Goal: Information Seeking & Learning: Check status

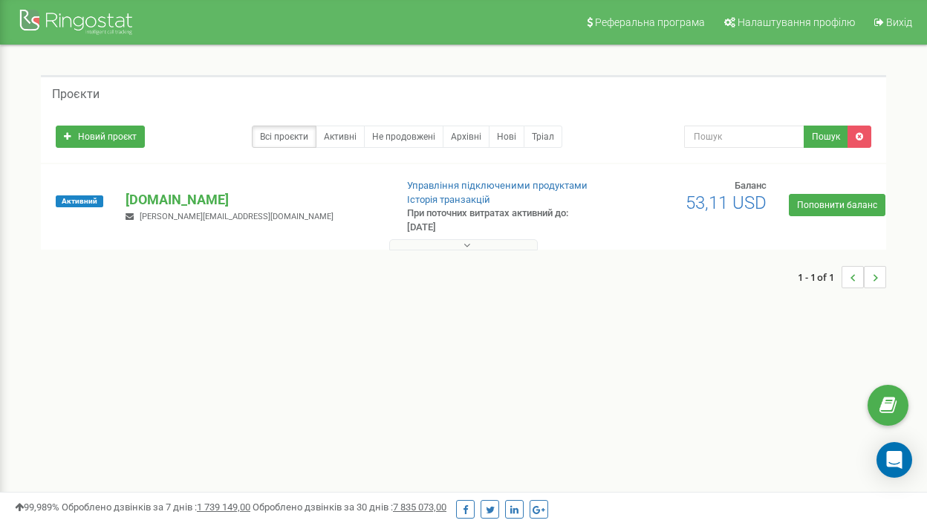
click at [286, 216] on div "[DOMAIN_NAME] [PERSON_NAME][EMAIL_ADDRESS][DOMAIN_NAME]" at bounding box center [253, 206] width 279 height 33
click at [247, 206] on p "[DOMAIN_NAME]" at bounding box center [253, 199] width 257 height 19
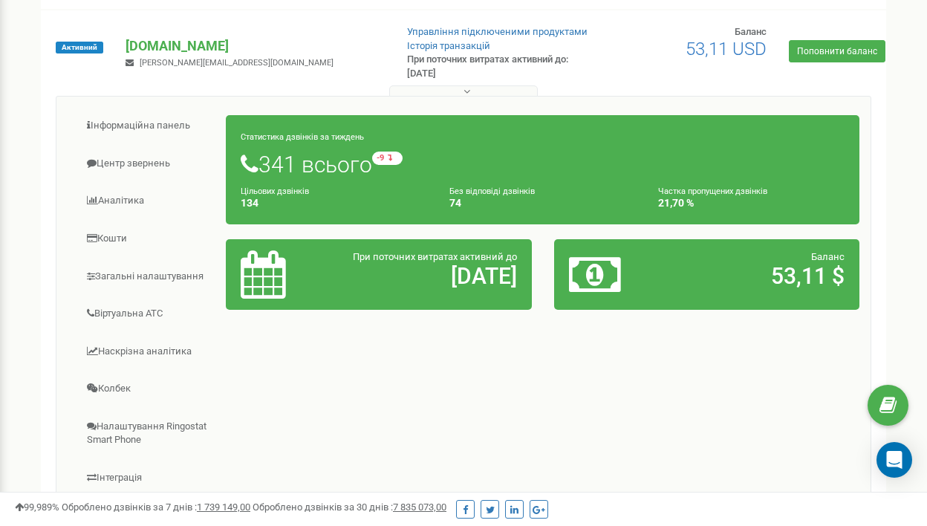
scroll to position [174, 0]
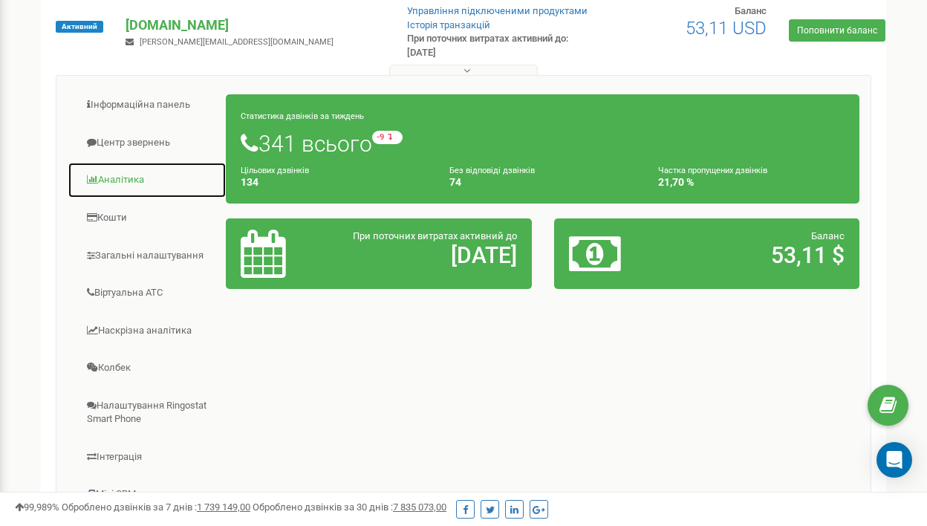
click at [106, 172] on link "Аналiтика" at bounding box center [147, 180] width 159 height 36
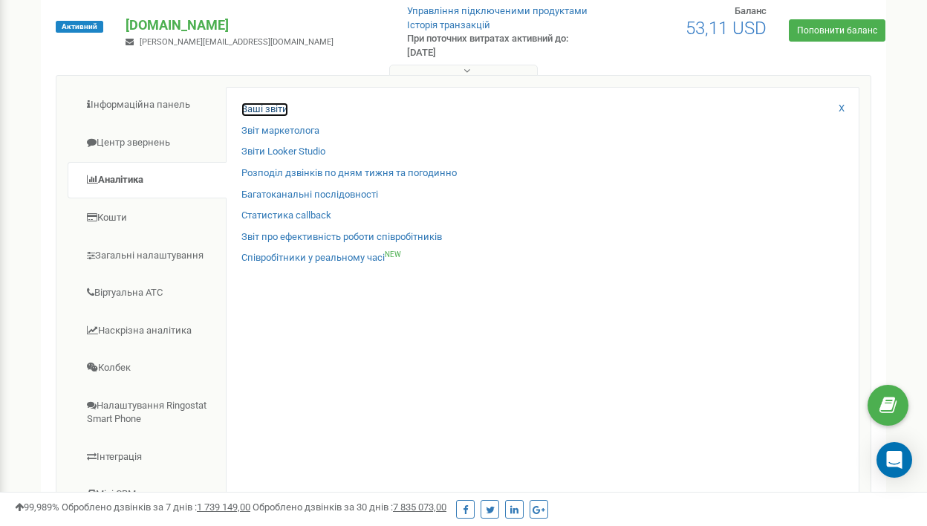
click at [267, 104] on link "Ваші звіти" at bounding box center [264, 109] width 47 height 14
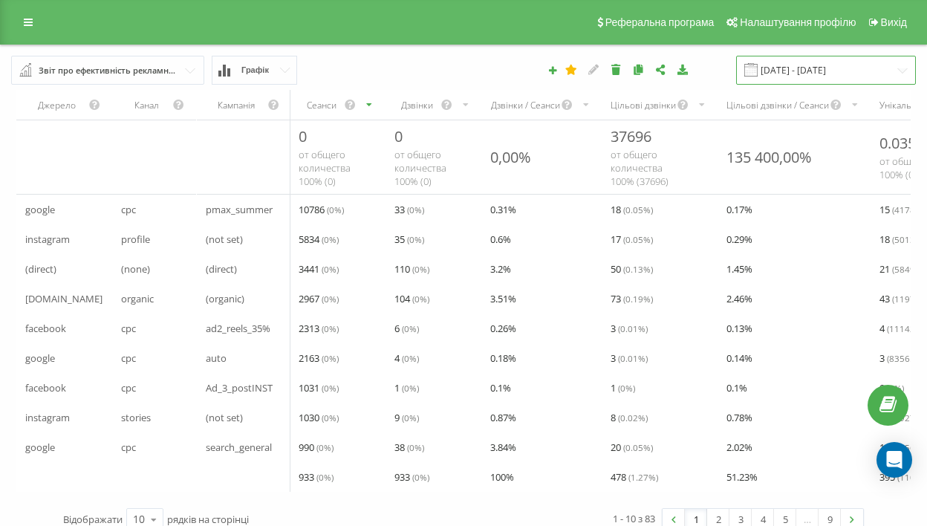
click at [802, 73] on input "[DATE] - [DATE]" at bounding box center [826, 70] width 180 height 29
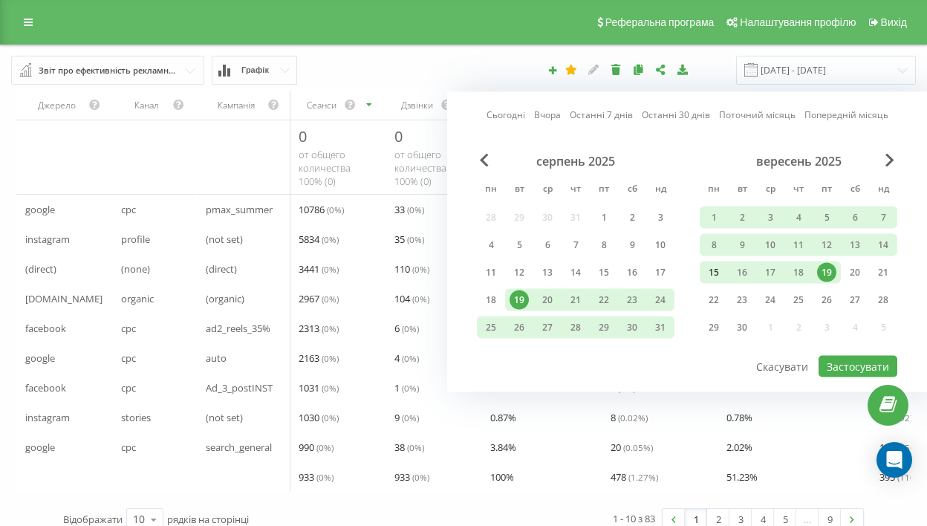
click at [715, 278] on div "15" at bounding box center [713, 272] width 19 height 19
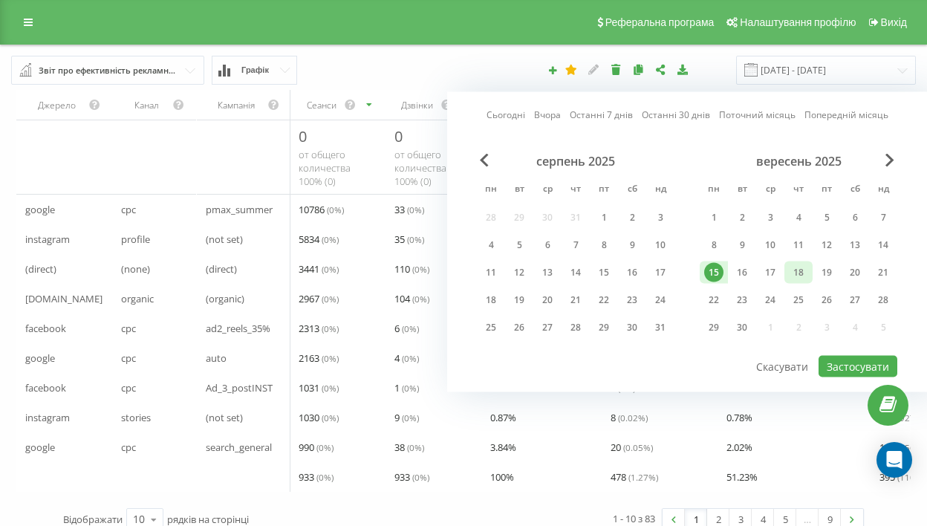
click at [800, 274] on div "18" at bounding box center [797, 272] width 19 height 19
click at [837, 366] on button "Застосувати" at bounding box center [857, 367] width 79 height 22
type input "15.09.2025 - 18.09.2025"
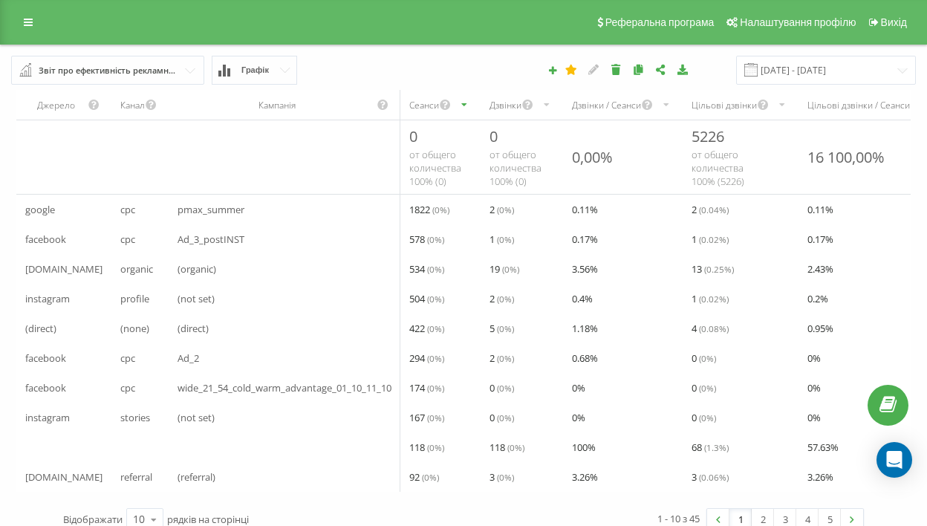
scroll to position [33, 0]
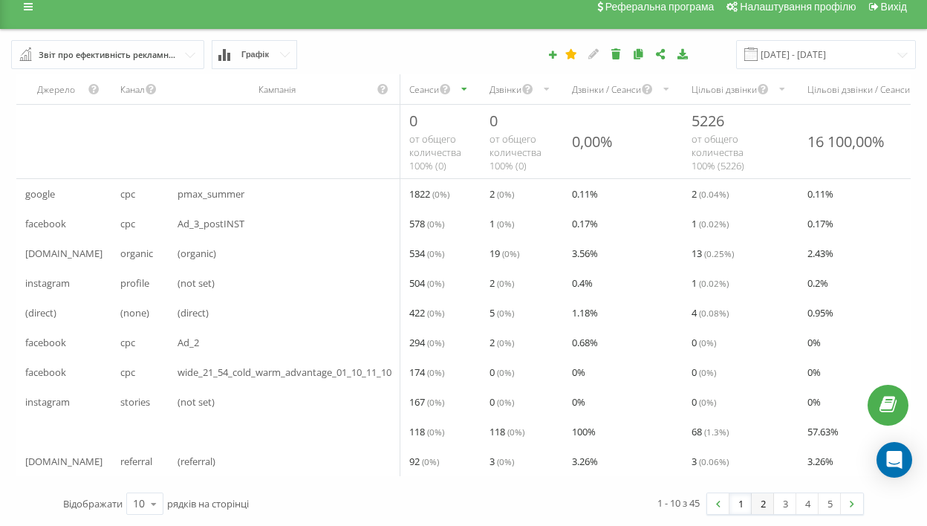
click at [765, 506] on link "2" at bounding box center [762, 503] width 22 height 21
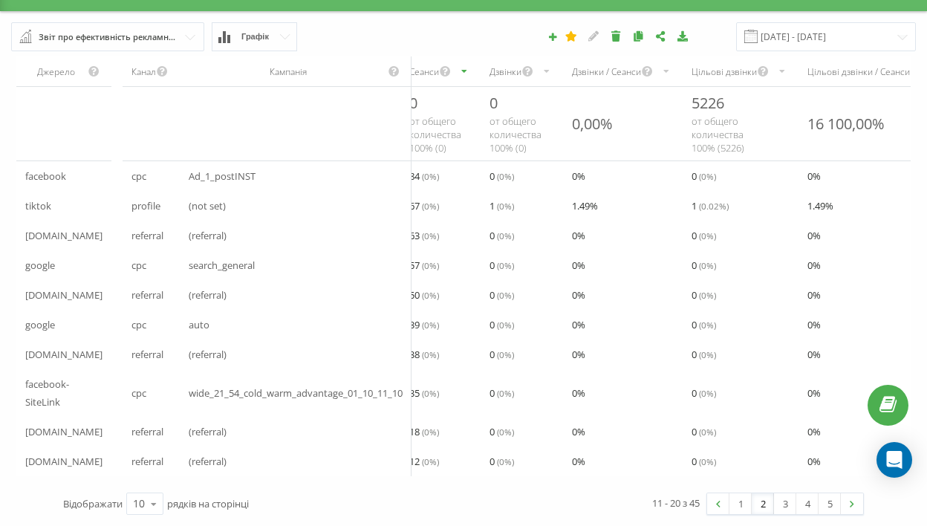
scroll to position [50, 0]
click at [746, 507] on link "1" at bounding box center [740, 503] width 22 height 21
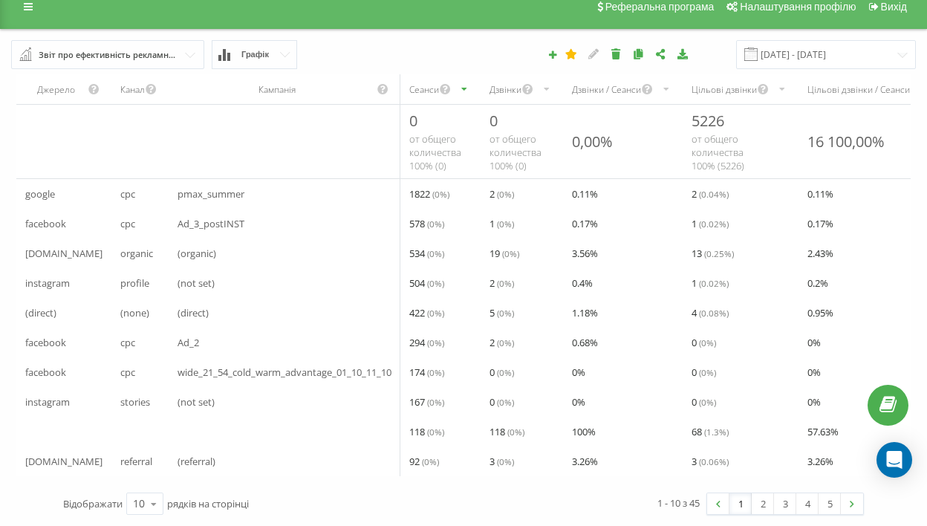
scroll to position [33, 0]
click at [763, 509] on link "2" at bounding box center [762, 503] width 22 height 21
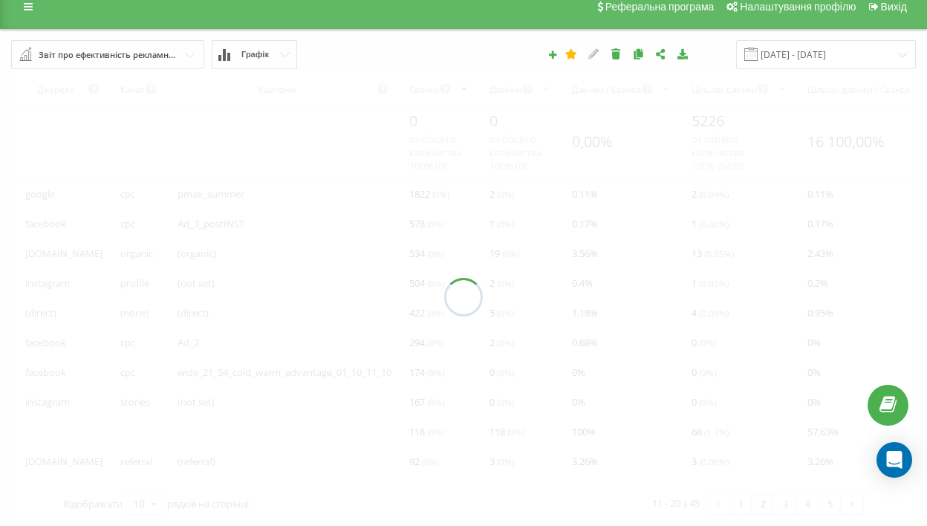
scroll to position [50, 0]
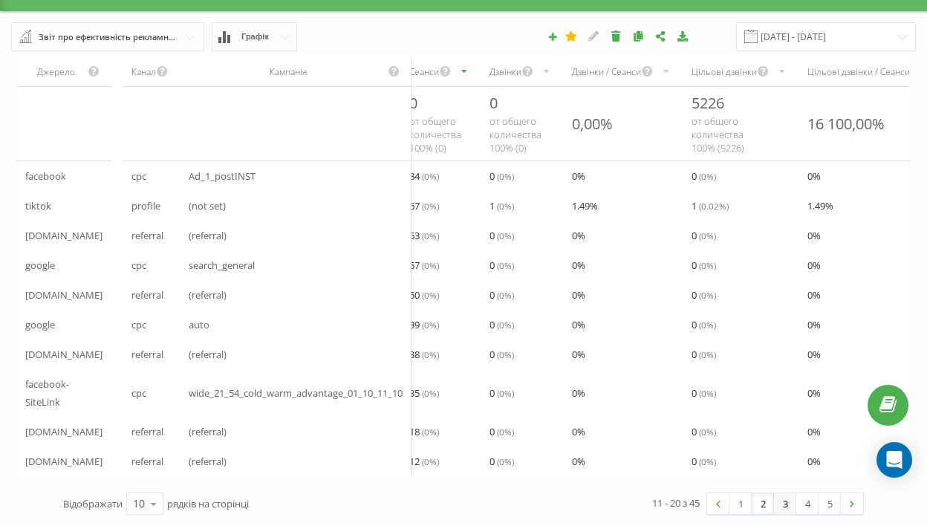
click at [788, 504] on link "3" at bounding box center [785, 503] width 22 height 21
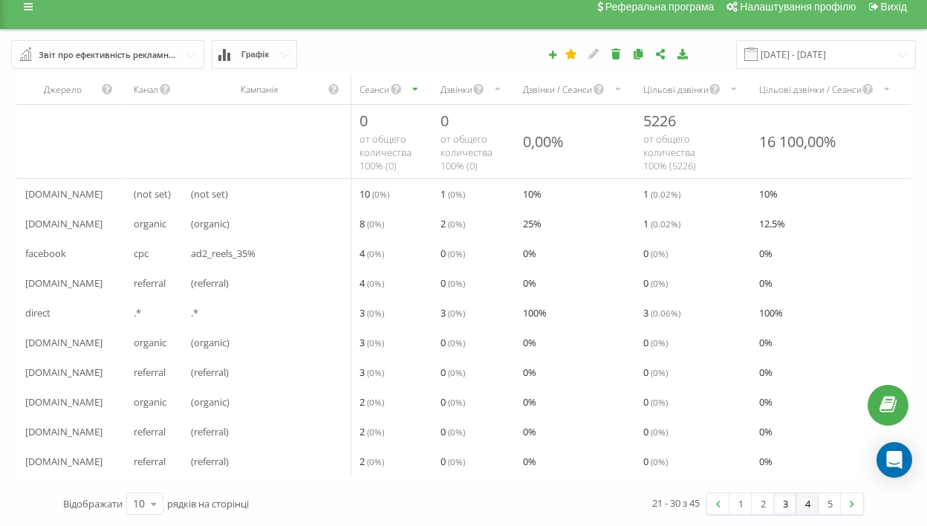
click at [805, 505] on link "4" at bounding box center [807, 503] width 22 height 21
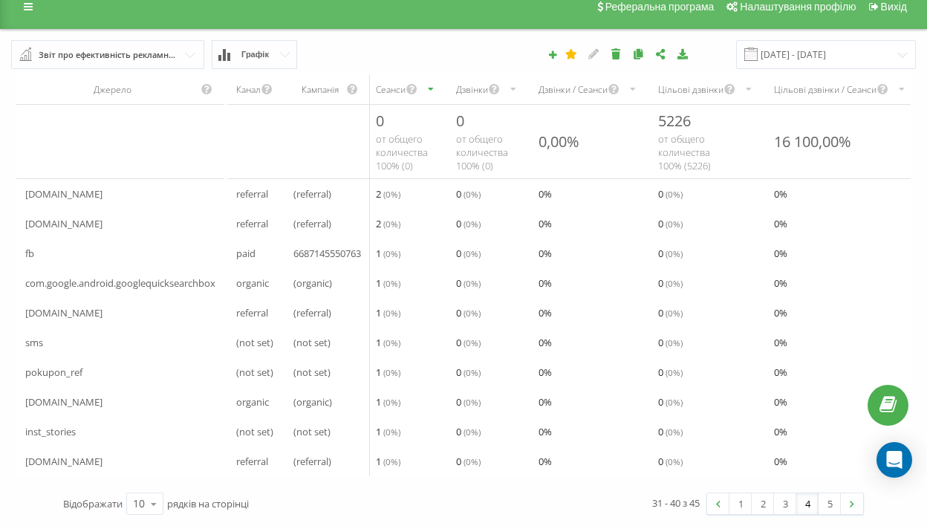
scroll to position [33, 0]
click at [786, 504] on link "3" at bounding box center [785, 503] width 22 height 21
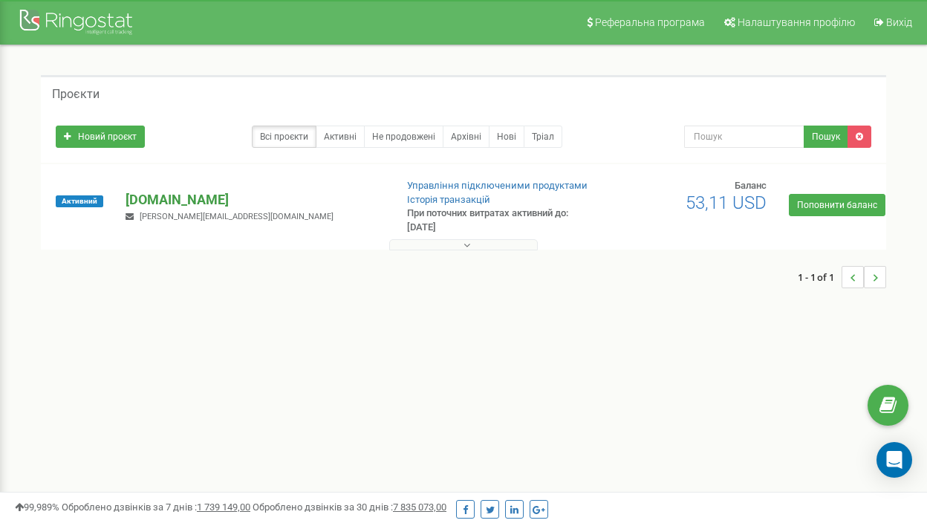
click at [169, 206] on p "[DOMAIN_NAME]" at bounding box center [253, 199] width 257 height 19
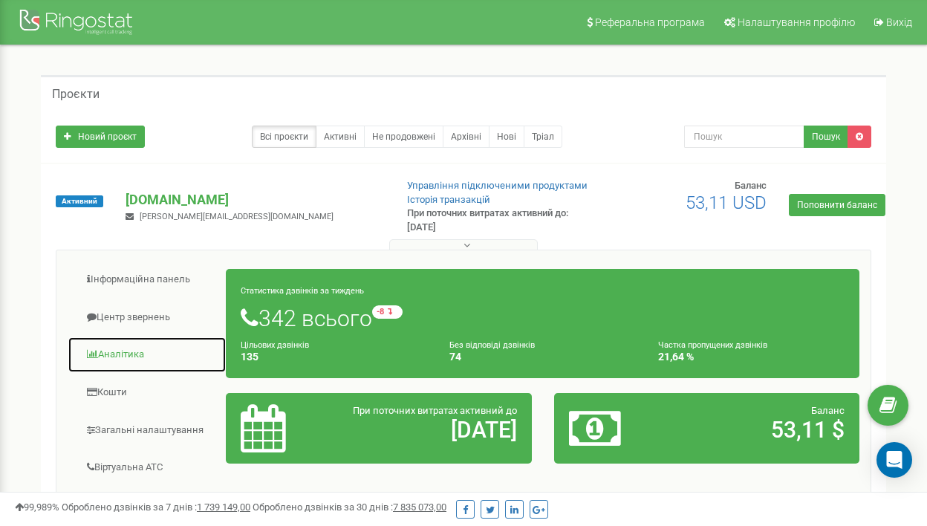
click at [125, 360] on link "Аналiтика" at bounding box center [147, 354] width 159 height 36
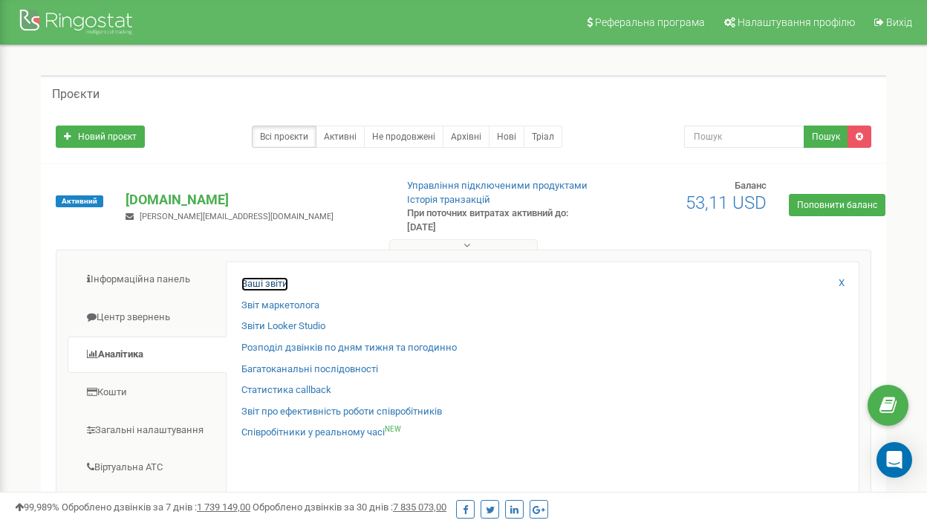
click at [261, 280] on link "Ваші звіти" at bounding box center [264, 284] width 47 height 14
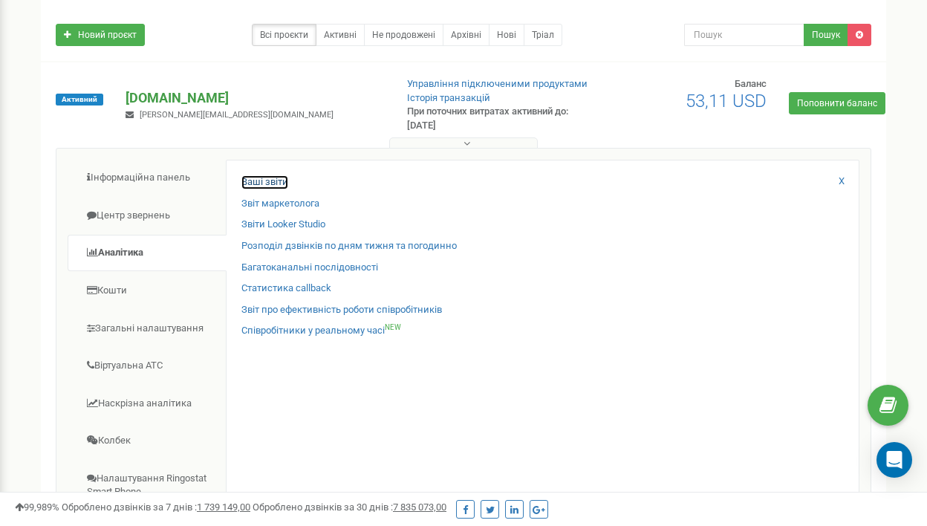
scroll to position [109, 0]
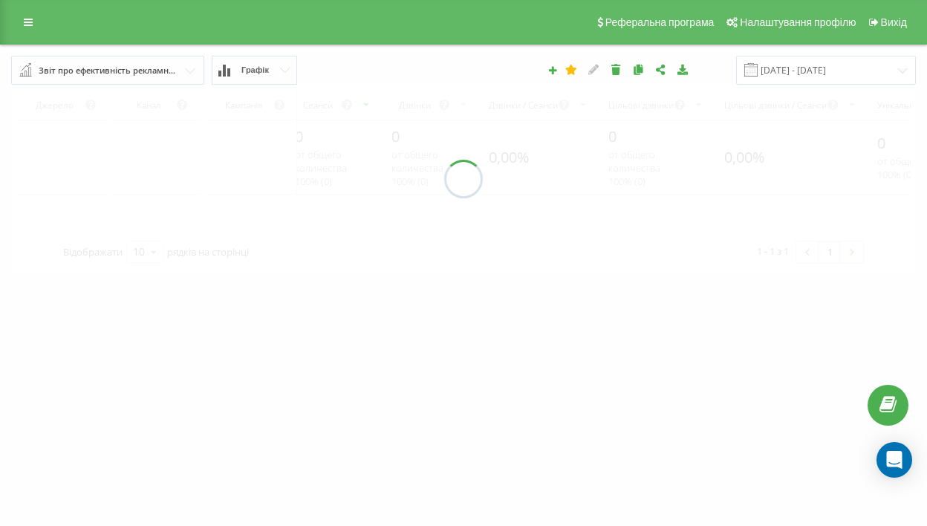
scroll to position [3, 0]
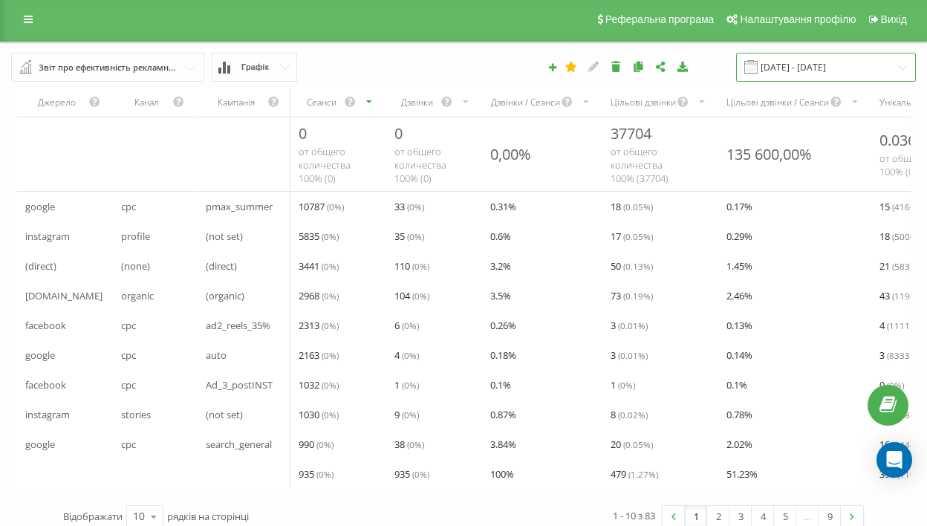
click at [895, 65] on input "[DATE] - [DATE]" at bounding box center [826, 67] width 180 height 29
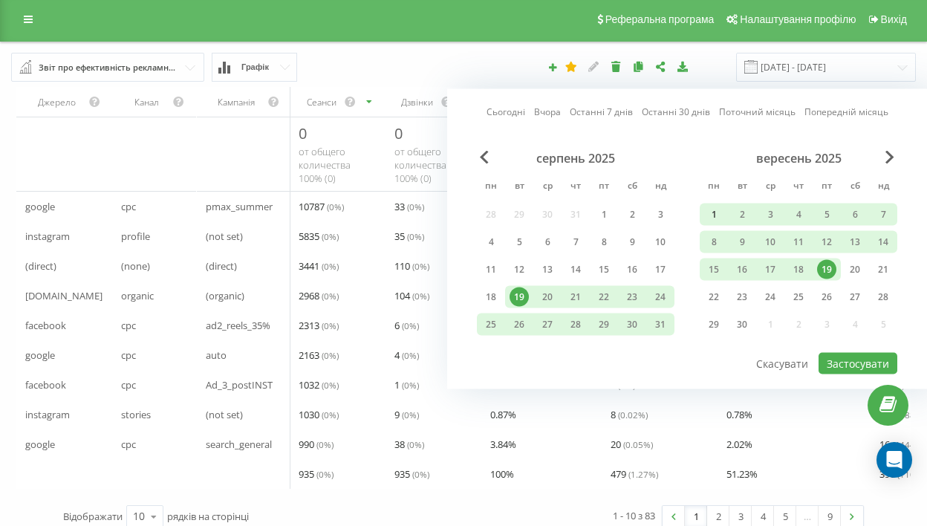
click at [711, 217] on div "1" at bounding box center [713, 214] width 19 height 19
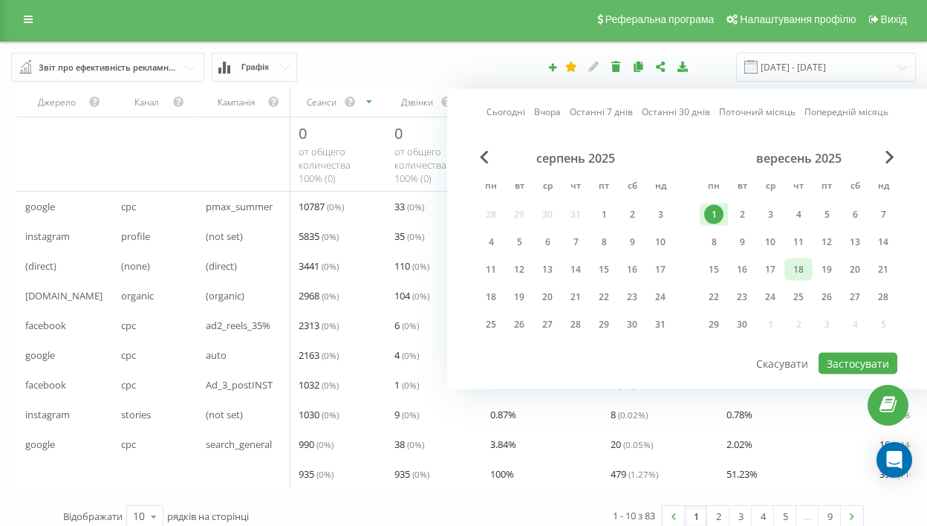
click at [808, 268] on div "18" at bounding box center [798, 269] width 28 height 22
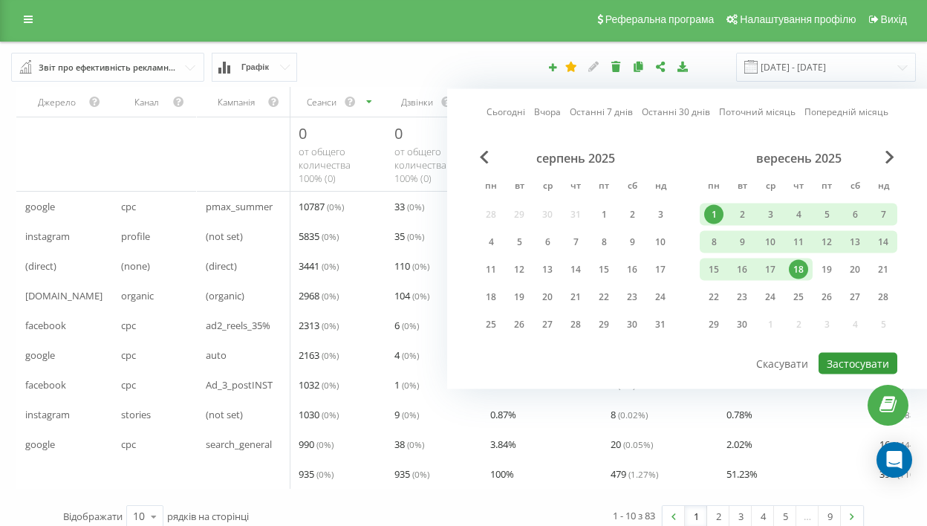
click at [866, 358] on button "Застосувати" at bounding box center [857, 364] width 79 height 22
type input "[DATE] - [DATE]"
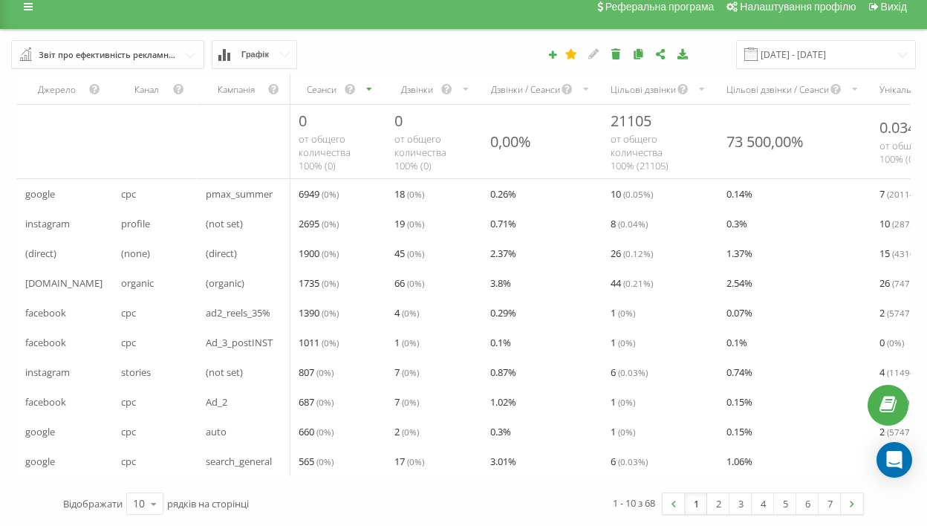
scroll to position [20, 0]
click at [689, 50] on icon at bounding box center [682, 53] width 13 height 10
